Goal: Information Seeking & Learning: Learn about a topic

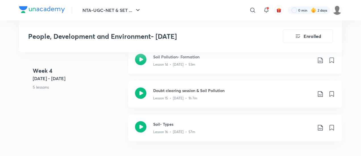
scroll to position [877, 0]
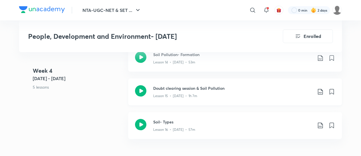
click at [185, 99] on p "Lesson 15 • [DATE] • 1h 7m" at bounding box center [175, 96] width 44 height 5
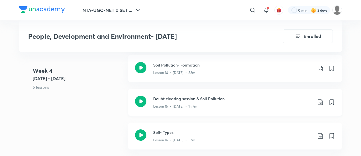
scroll to position [866, 0]
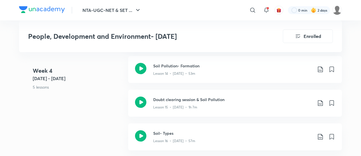
scroll to position [877, 0]
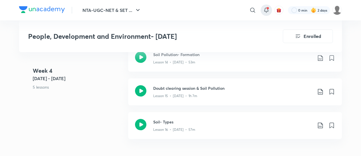
click at [268, 7] on icon at bounding box center [266, 10] width 7 height 7
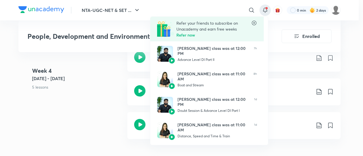
click at [100, 74] on div at bounding box center [181, 78] width 363 height 156
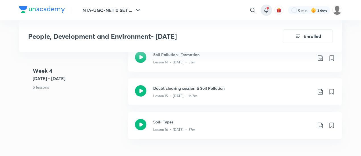
click at [269, 10] on div at bounding box center [265, 10] width 11 height 11
click at [265, 8] on icon at bounding box center [266, 10] width 7 height 7
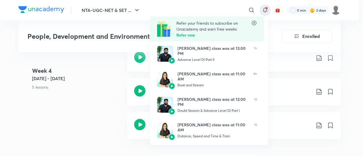
click at [52, 139] on div at bounding box center [181, 78] width 363 height 156
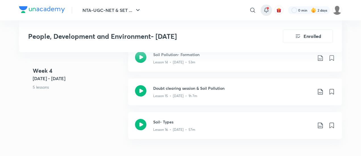
click at [267, 11] on icon at bounding box center [266, 9] width 4 height 3
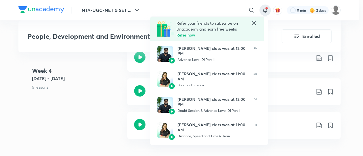
click at [116, 95] on div at bounding box center [181, 78] width 363 height 156
